Goal: Task Accomplishment & Management: Use online tool/utility

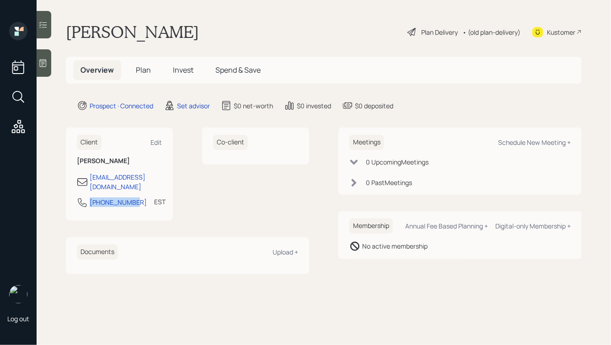
drag, startPoint x: 131, startPoint y: 194, endPoint x: 62, endPoint y: 193, distance: 69.1
click at [62, 193] on main "Patrick Mannion Plan Delivery • (old plan-delivery) Kustomer Overview Plan Inve…" at bounding box center [324, 172] width 575 height 345
copy div "609-313-6487"
click at [513, 143] on div "Schedule New Meeting +" at bounding box center [534, 142] width 73 height 9
select select "round-robin"
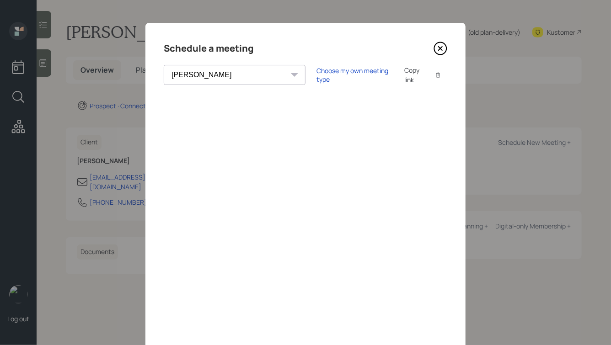
click at [317, 80] on div "Choose my own meeting type Copy link Copy text" at bounding box center [382, 74] width 131 height 19
click at [317, 76] on div "Choose my own meeting type" at bounding box center [355, 74] width 77 height 17
